Goal: Browse casually

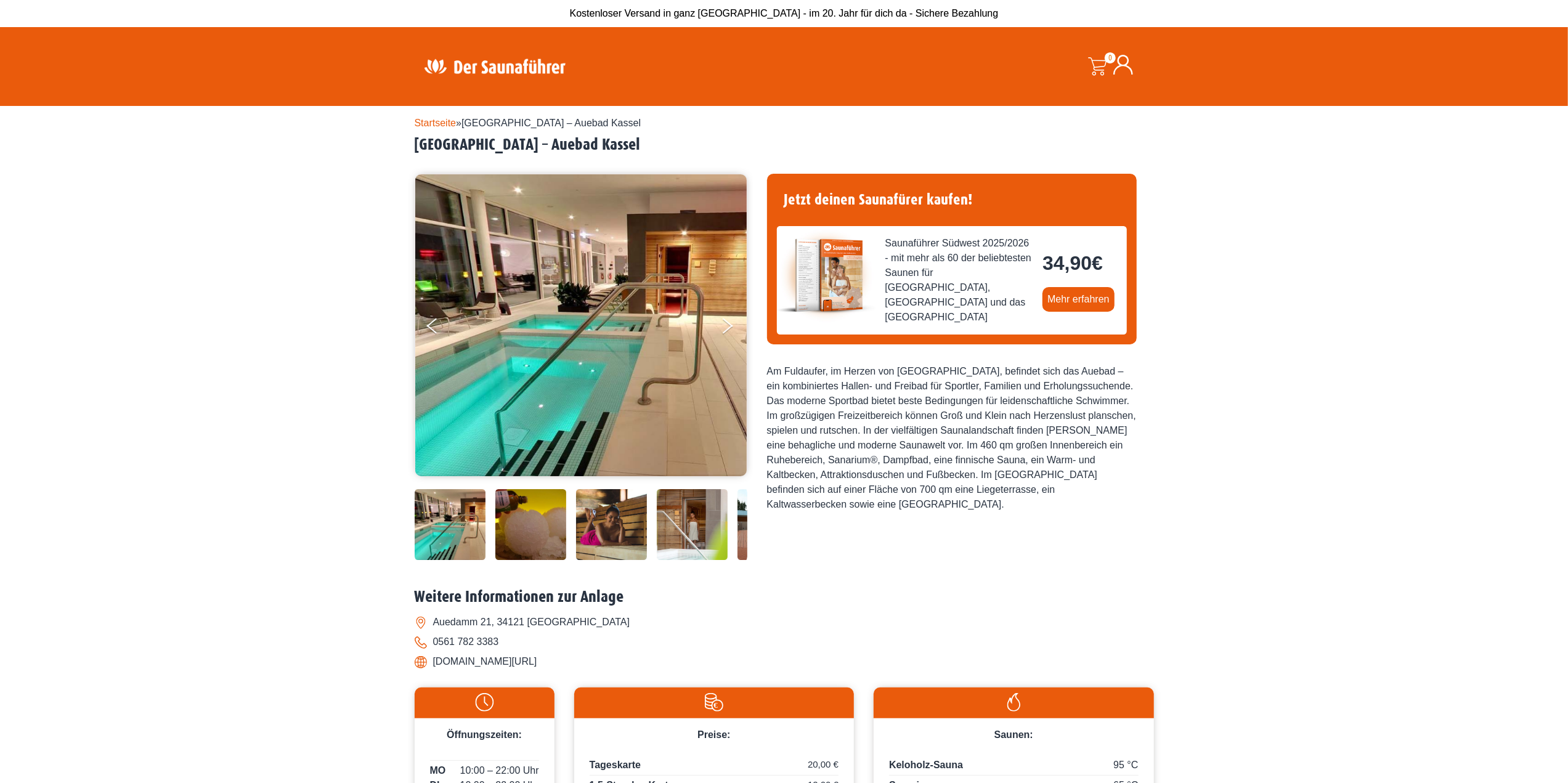
click at [604, 538] on img at bounding box center [611, 524] width 71 height 71
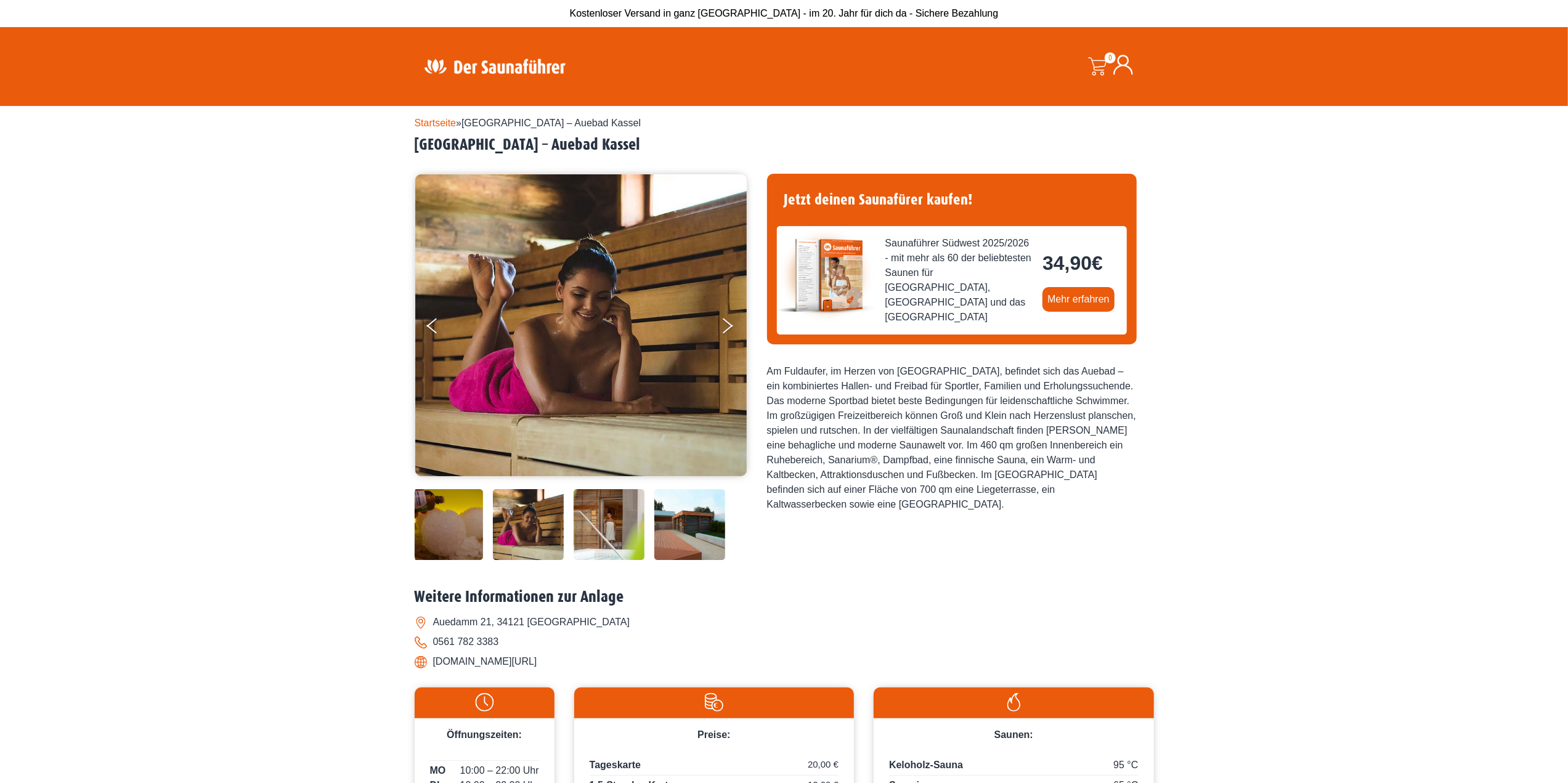
click at [604, 538] on img at bounding box center [609, 524] width 71 height 71
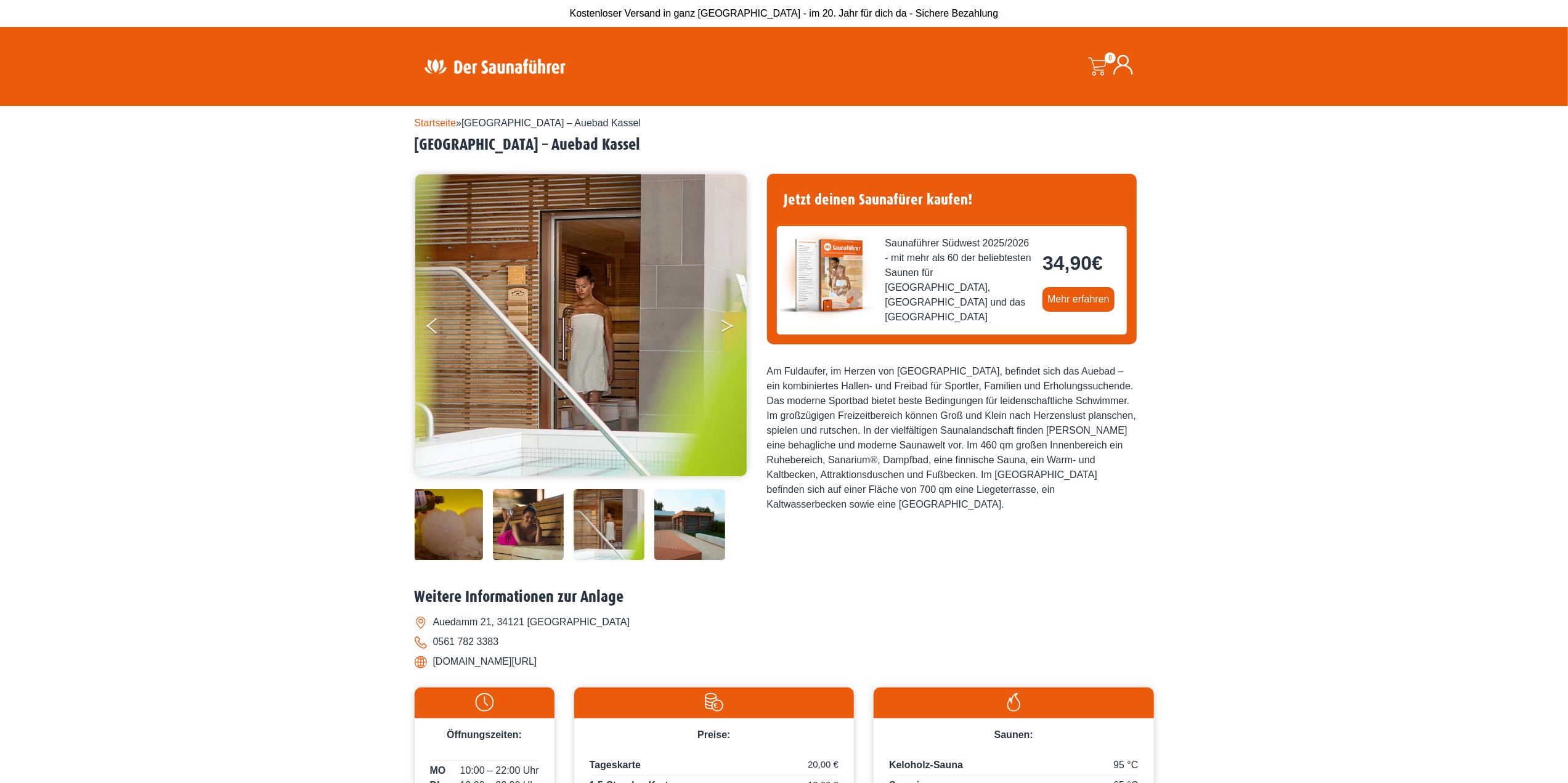
click at [727, 324] on button "Next" at bounding box center [736, 328] width 30 height 30
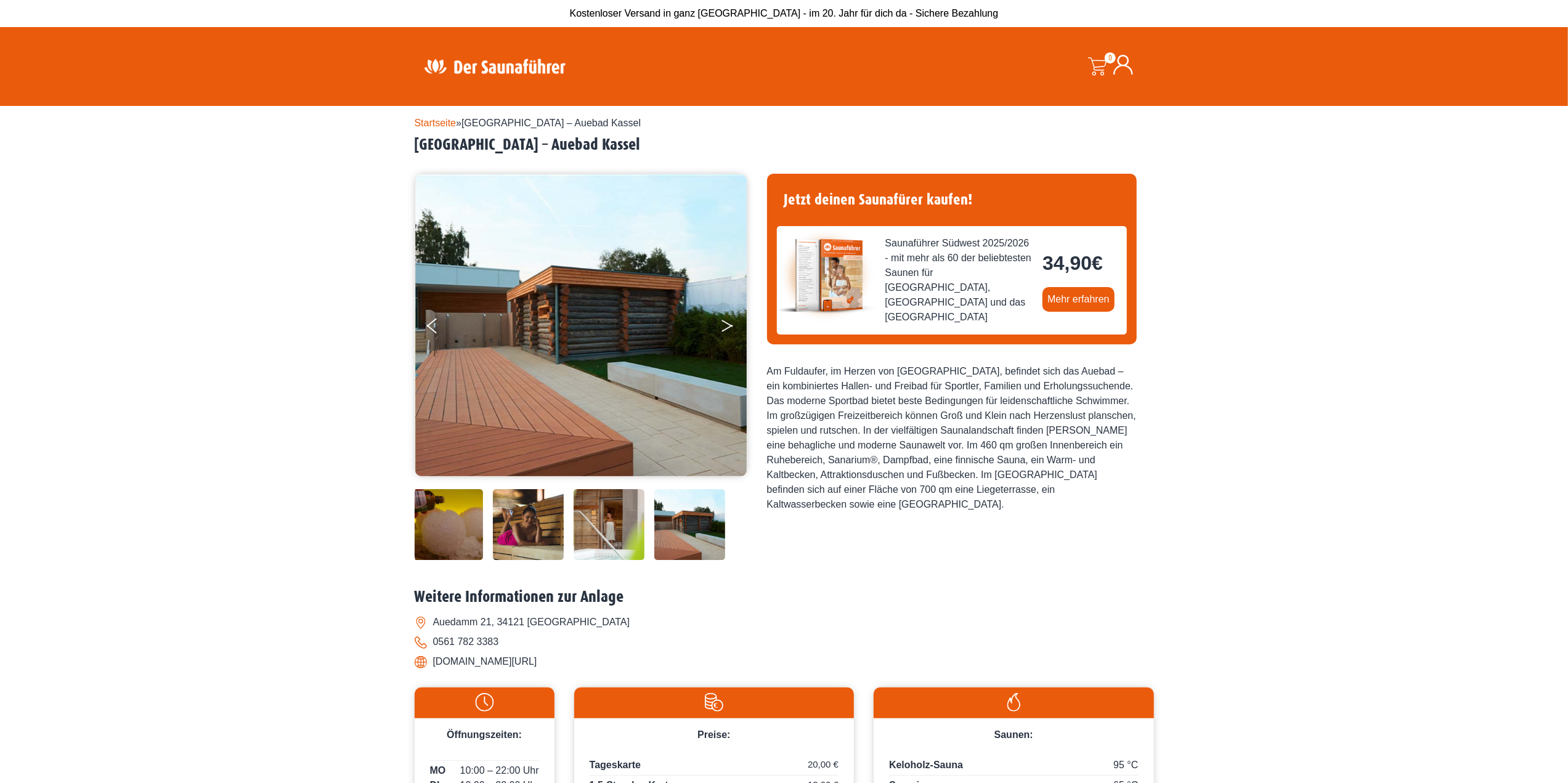
click at [727, 324] on button "Next" at bounding box center [736, 328] width 30 height 30
click at [627, 517] on img at bounding box center [609, 524] width 71 height 71
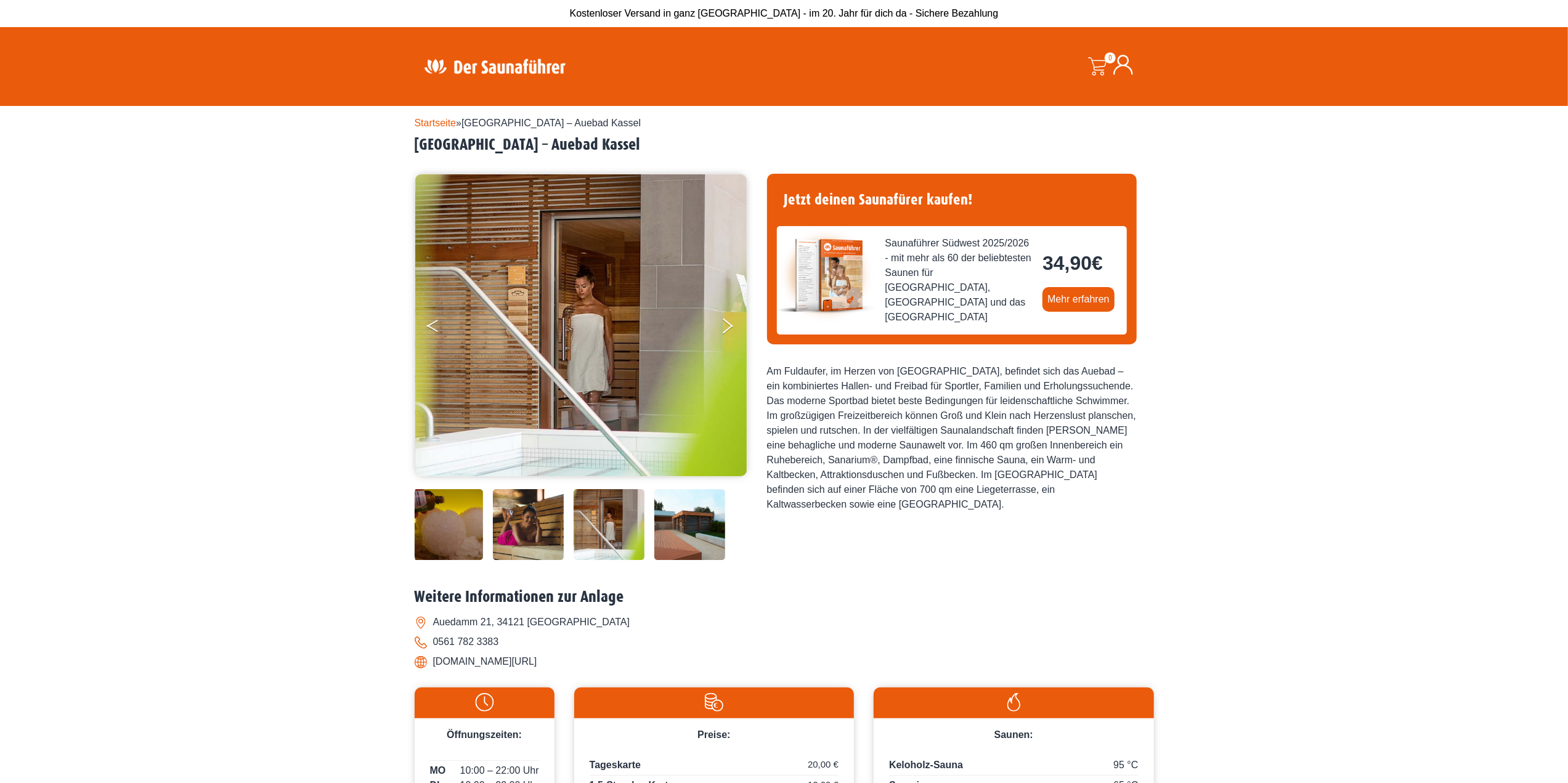
click at [437, 332] on button "Previous" at bounding box center [442, 328] width 30 height 30
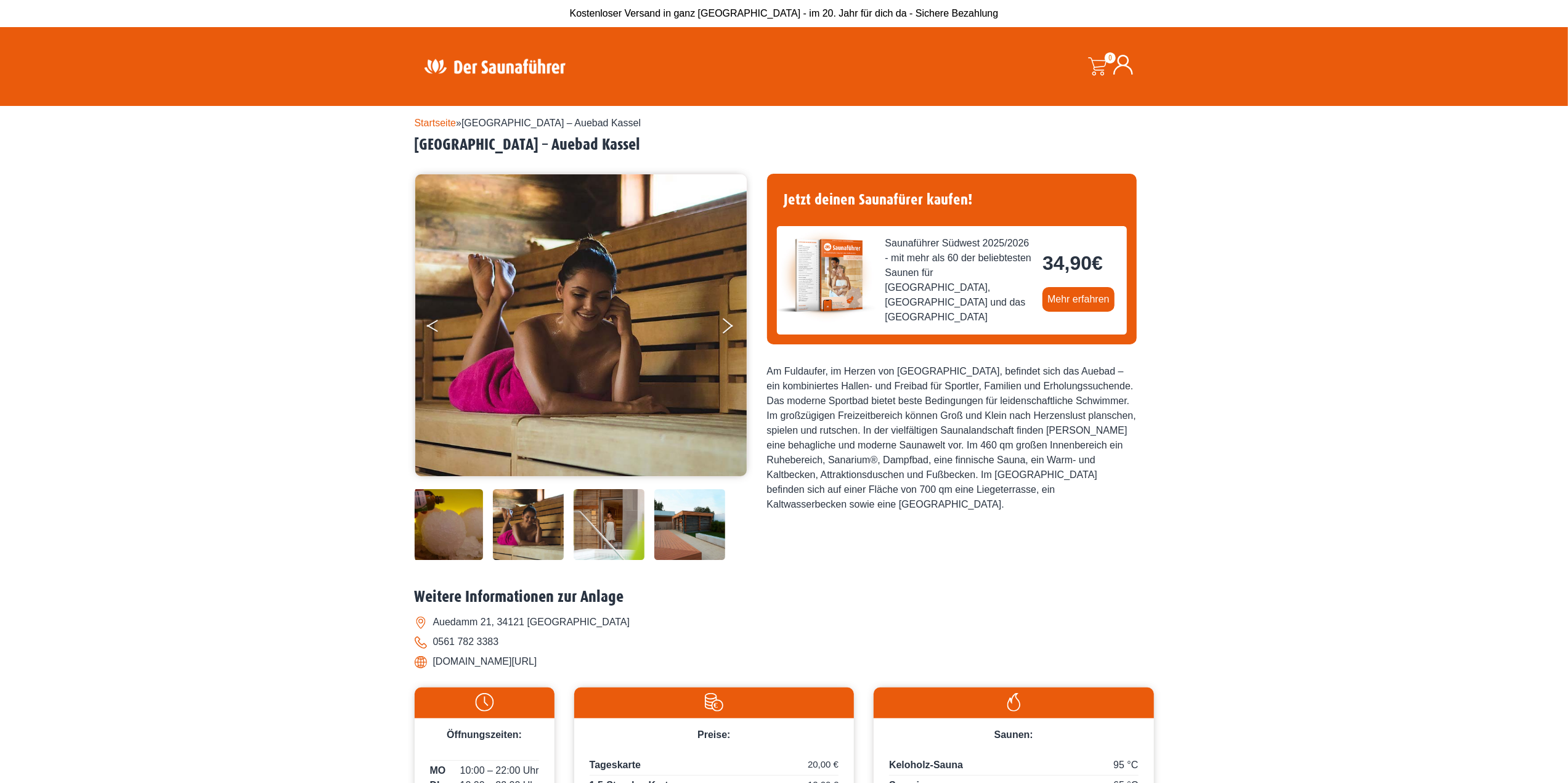
click at [437, 332] on button "Previous" at bounding box center [442, 328] width 30 height 30
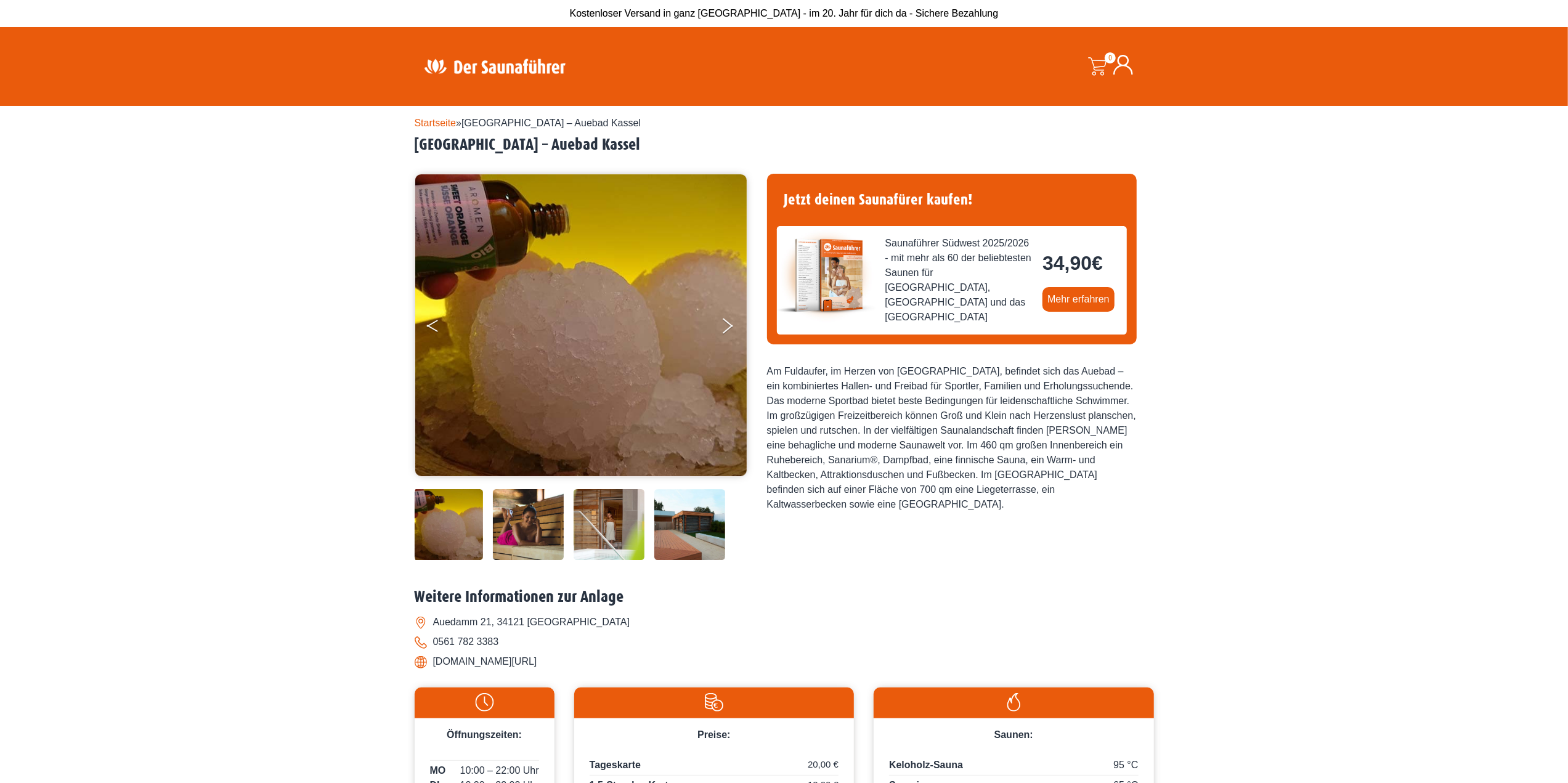
click at [437, 332] on button "Previous" at bounding box center [442, 328] width 30 height 30
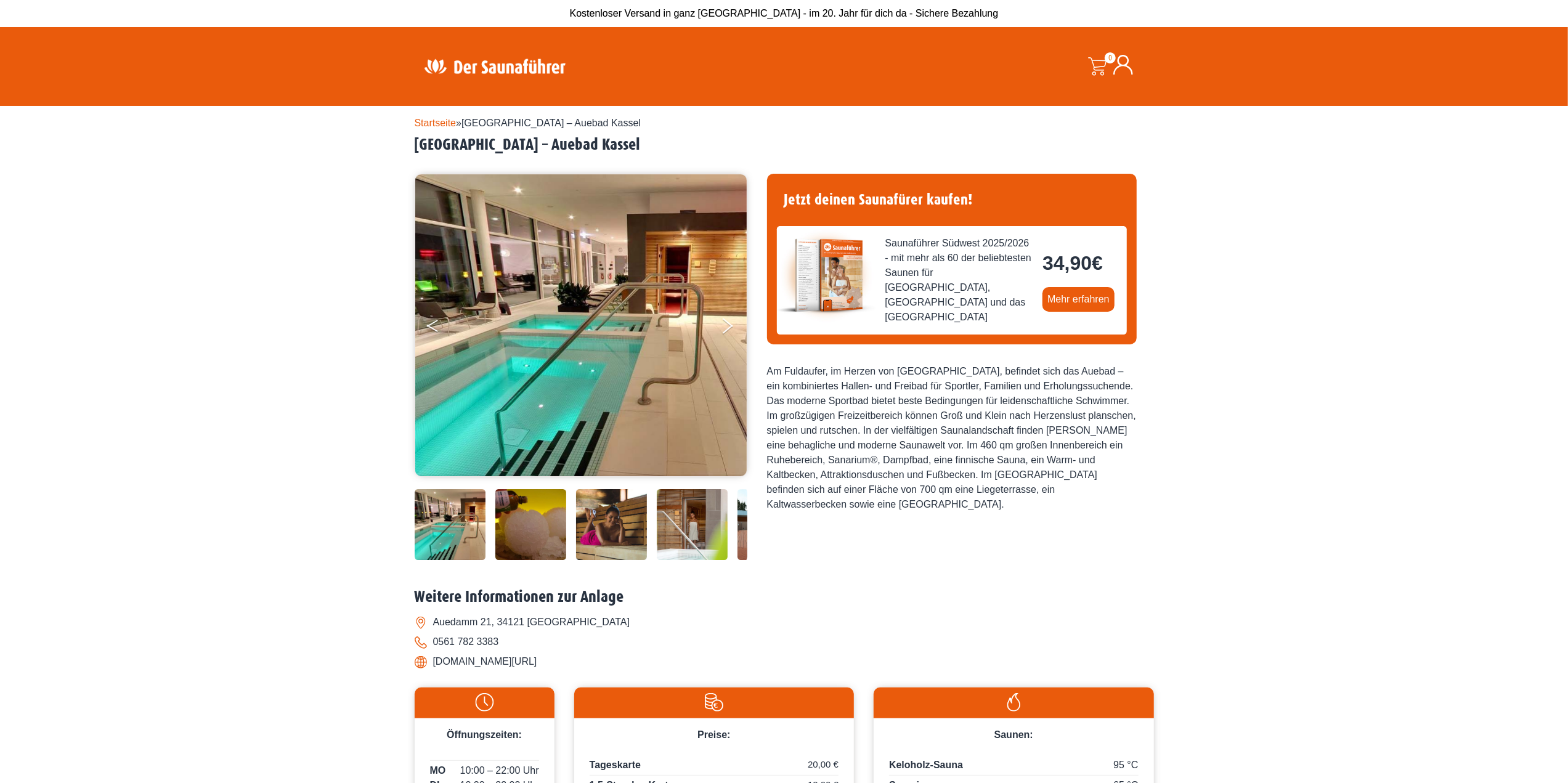
click at [437, 332] on button "Previous" at bounding box center [442, 328] width 30 height 30
